Goal: Ask a question

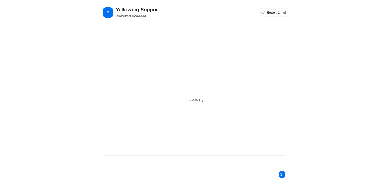
click at [121, 164] on div at bounding box center [195, 164] width 183 height 12
paste div
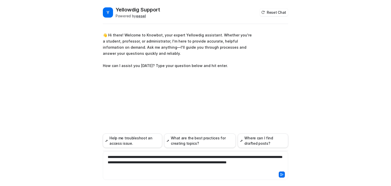
click at [282, 175] on icon at bounding box center [282, 174] width 4 height 4
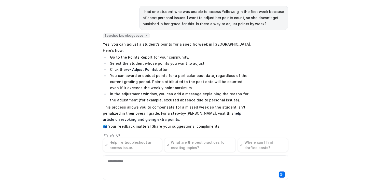
scroll to position [55, 0]
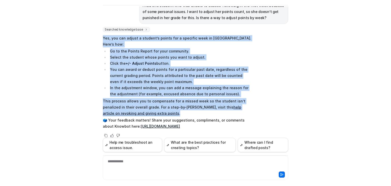
drag, startPoint x: 100, startPoint y: 36, endPoint x: 182, endPoint y: 103, distance: 105.7
click at [182, 103] on div "Y Yellowdig Support Powered by eesel Reset Chat 👋 Hi there! Welcome to Knowbot,…" at bounding box center [195, 78] width 193 height 180
copy span "Yes, you can adjust a student’s points for a specific week in [GEOGRAPHIC_DATA]…"
